Goal: Task Accomplishment & Management: Use online tool/utility

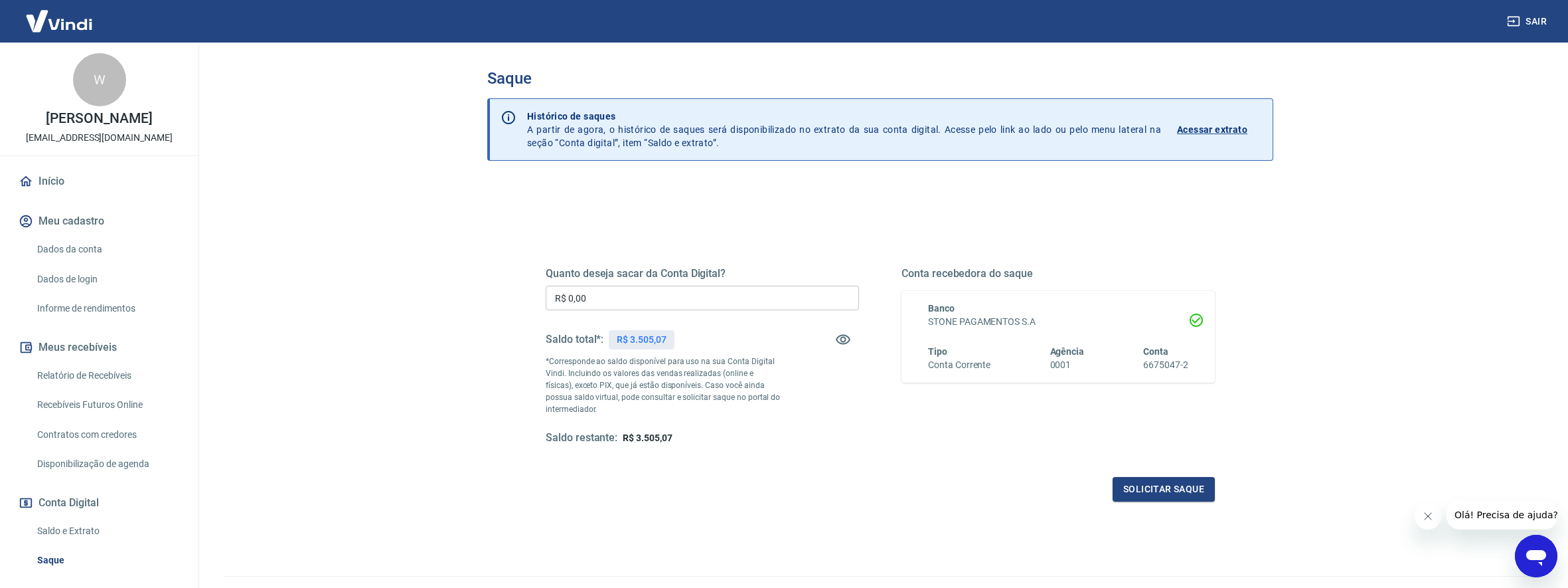
click at [616, 299] on input "R$ 0,00" at bounding box center [702, 298] width 313 height 25
click at [616, 299] on input "R$ 0,00" at bounding box center [702, 298] width 313 height 25
type input "R$ 3.500,00"
click at [1163, 502] on div "Quanto deseja sacar da Conta Digital? R$ 3.500,00 ​ Saldo total*: R$ 3.505,07 *…" at bounding box center [880, 363] width 701 height 309
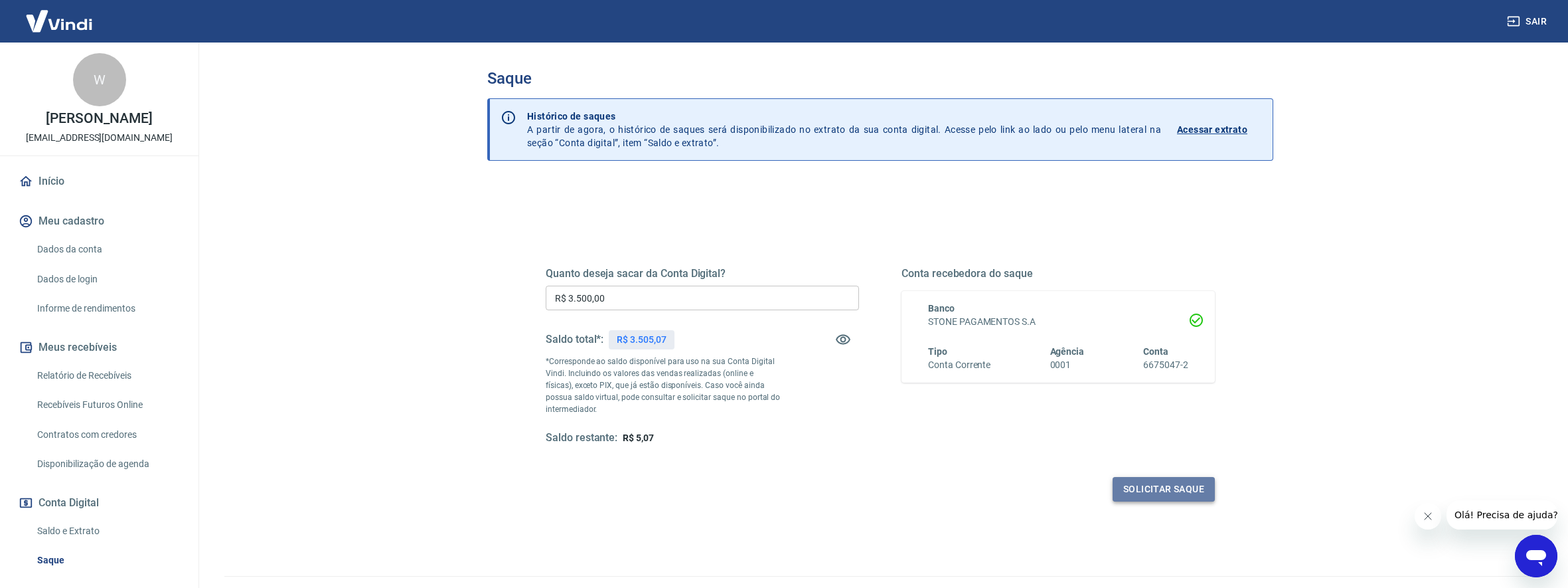
click at [1174, 490] on button "Solicitar saque" at bounding box center [1163, 489] width 102 height 25
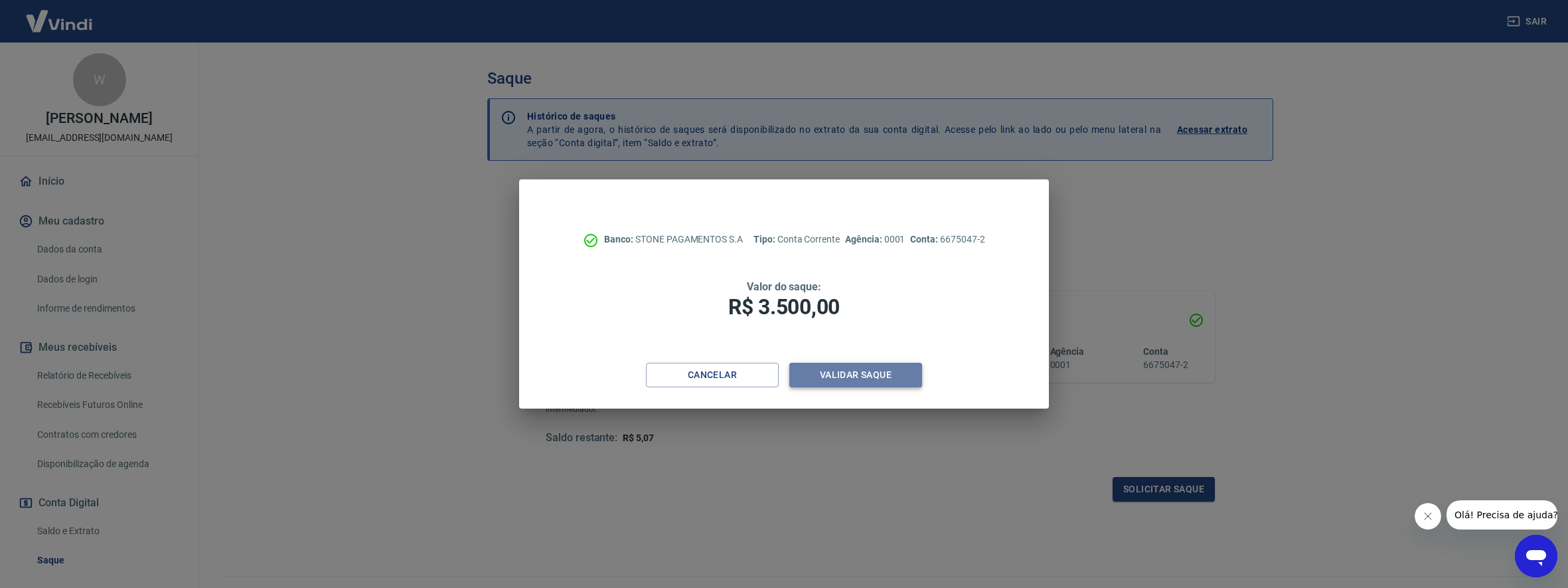
click at [864, 380] on button "Validar saque" at bounding box center [856, 375] width 132 height 25
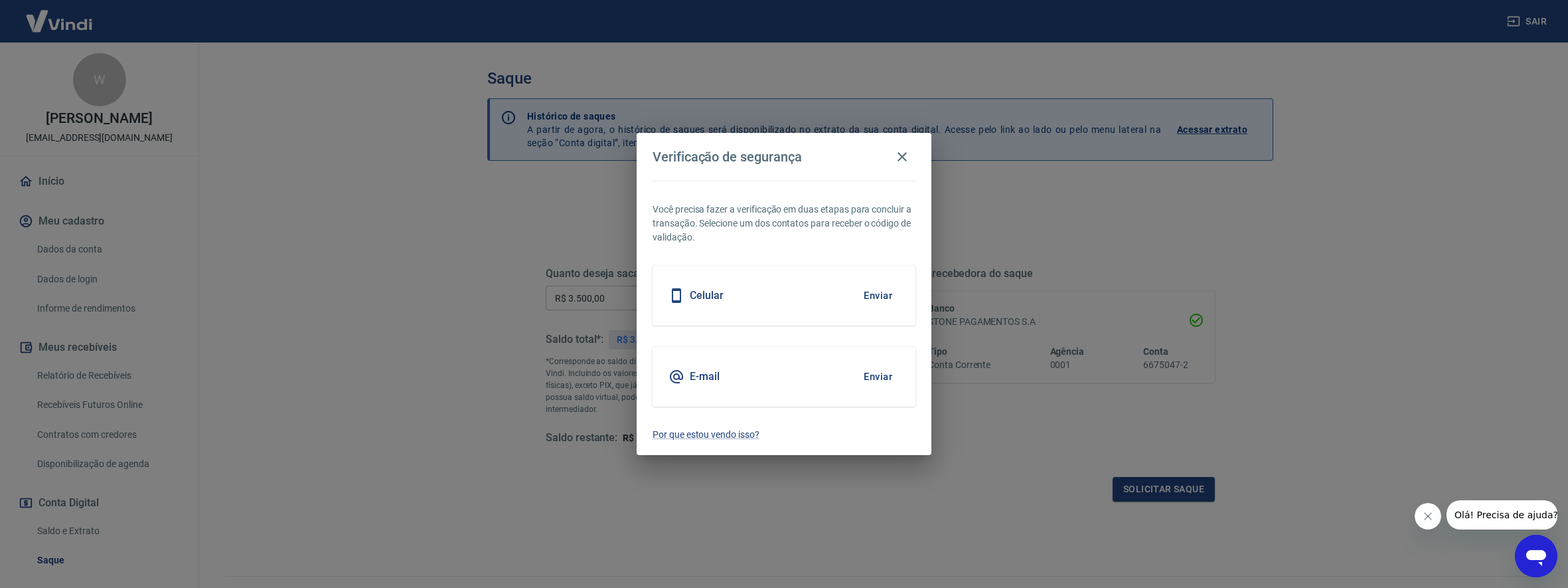
click at [869, 375] on button "Enviar" at bounding box center [878, 376] width 43 height 28
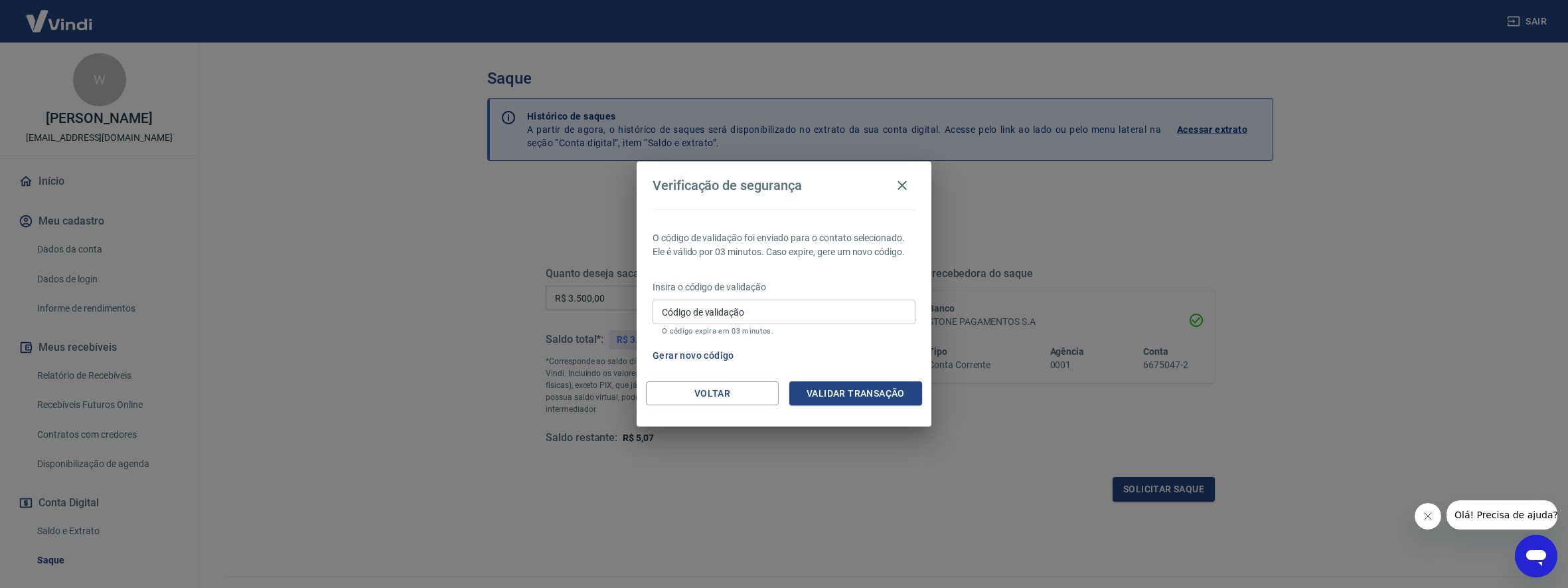
click at [814, 308] on input "Código de validação" at bounding box center [784, 312] width 263 height 25
paste input "309424"
type input "309424"
click at [871, 392] on button "Validar transação" at bounding box center [856, 393] width 132 height 25
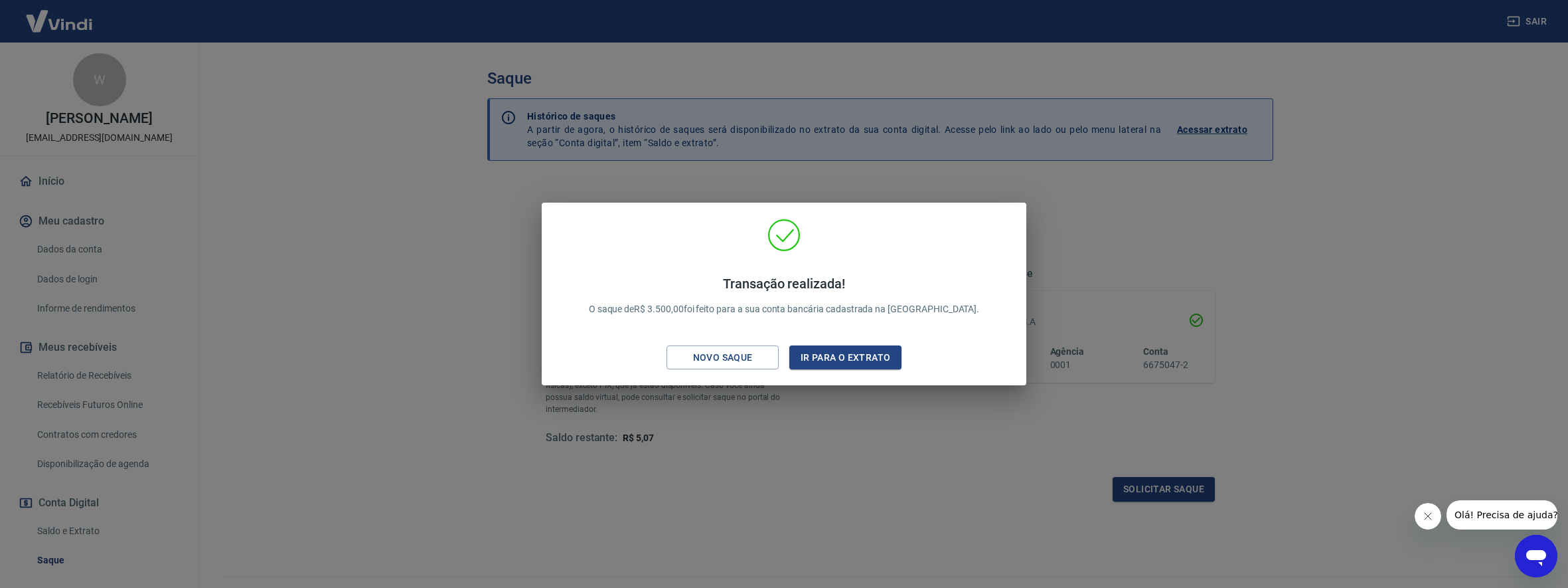
click at [1075, 213] on div "Transação realizada! O saque de R$ 3.500,00 foi feito para a sua conta bancária…" at bounding box center [784, 294] width 1568 height 588
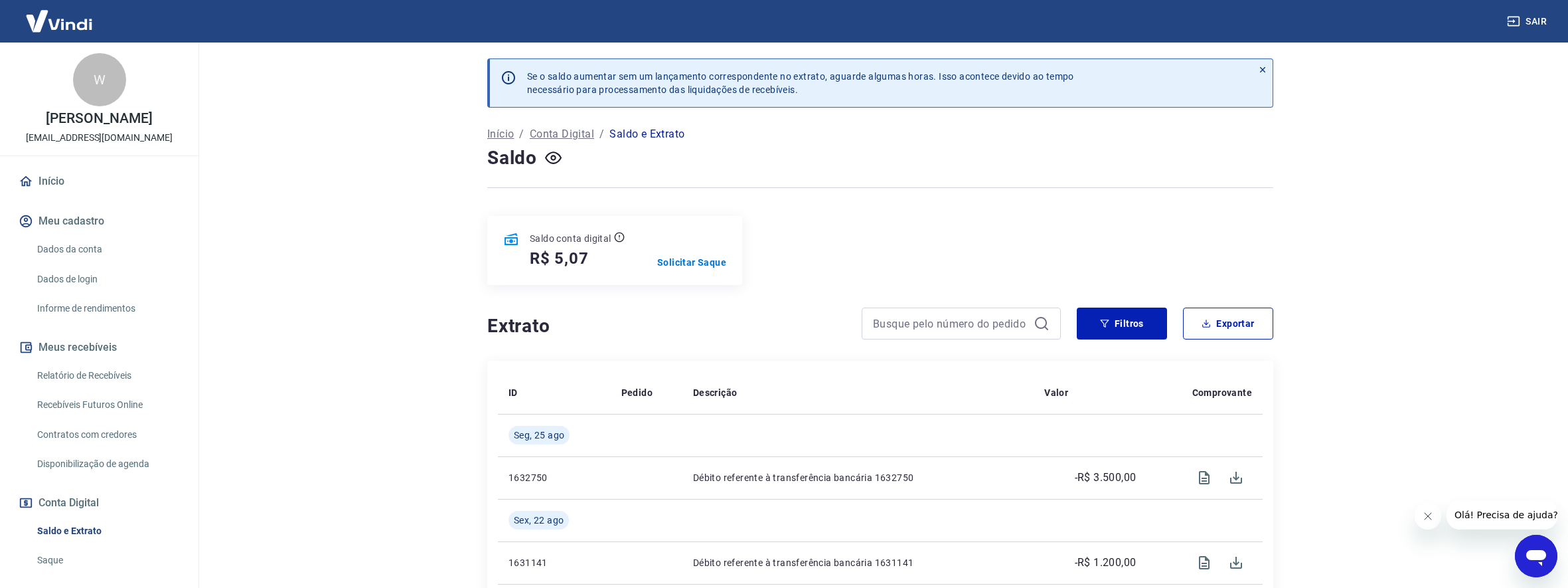
scroll to position [23, 0]
